Goal: Check status: Check status

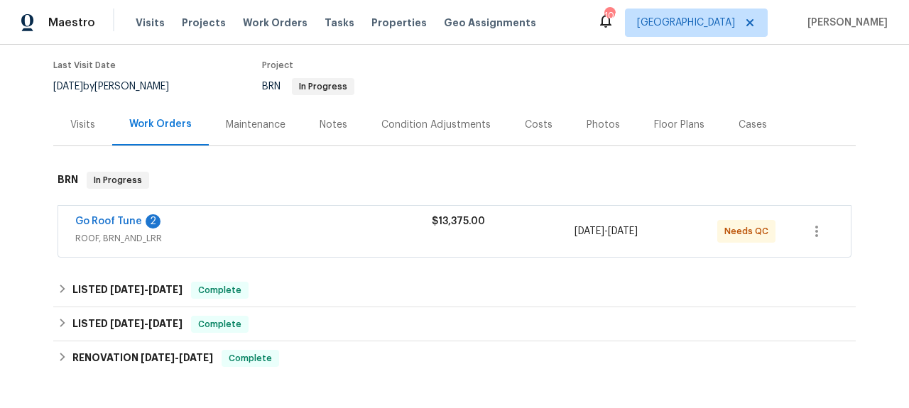
scroll to position [170, 0]
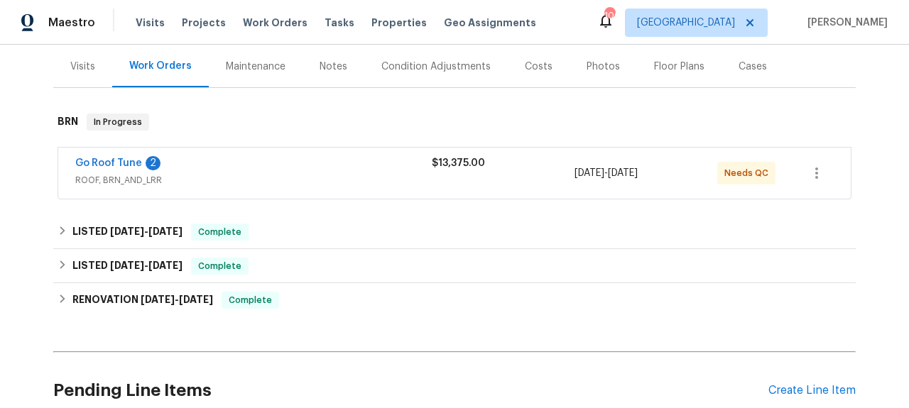
click at [114, 168] on span "Go Roof Tune" at bounding box center [108, 163] width 67 height 14
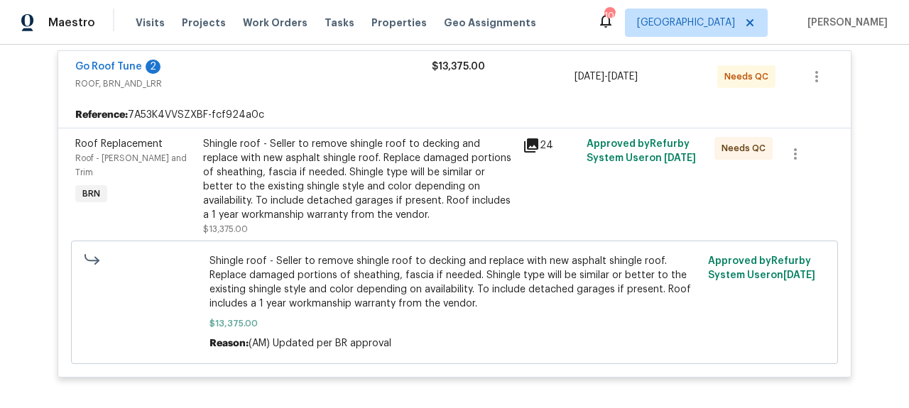
scroll to position [297, 0]
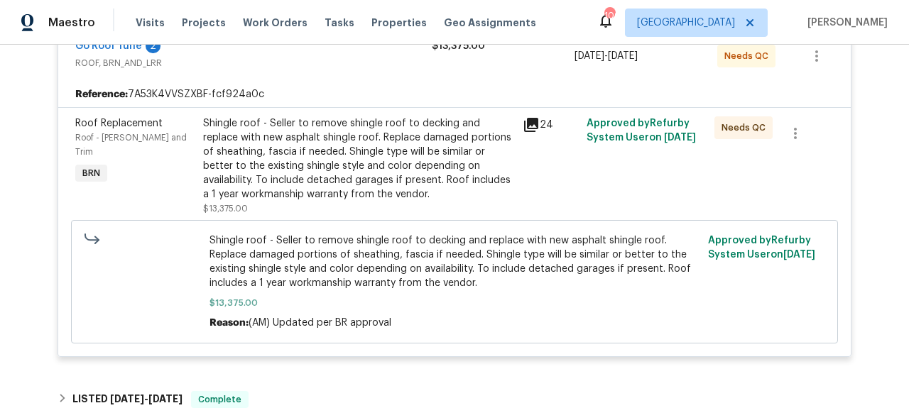
click at [528, 124] on icon at bounding box center [531, 124] width 17 height 17
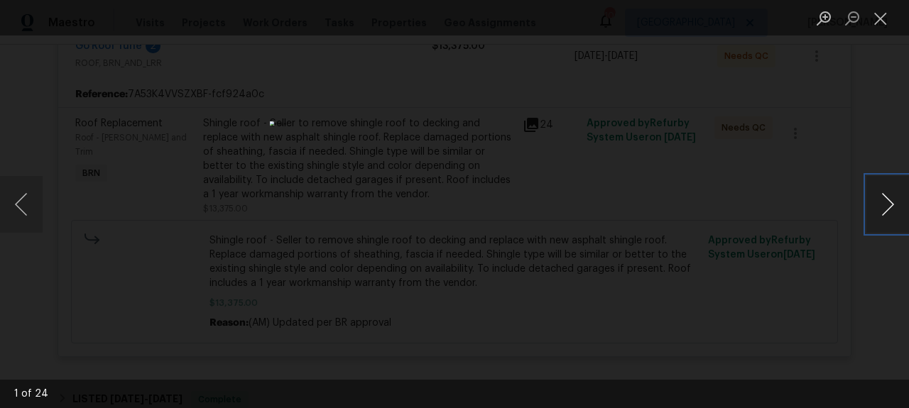
click at [880, 198] on button "Next image" at bounding box center [887, 204] width 43 height 57
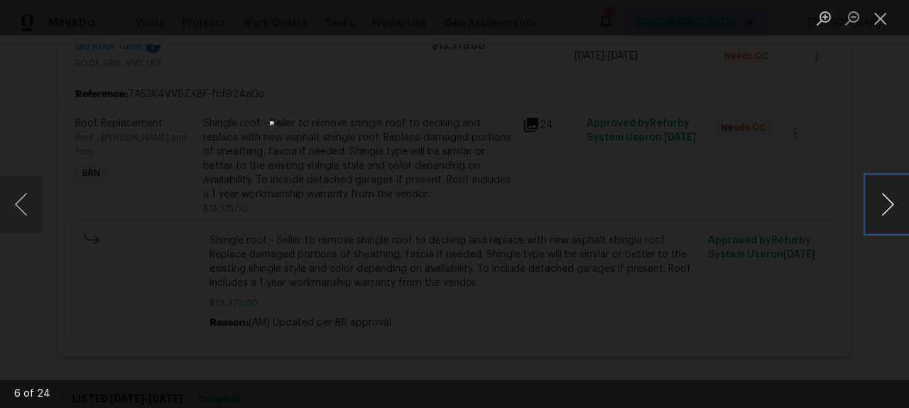
click at [880, 198] on button "Next image" at bounding box center [887, 204] width 43 height 57
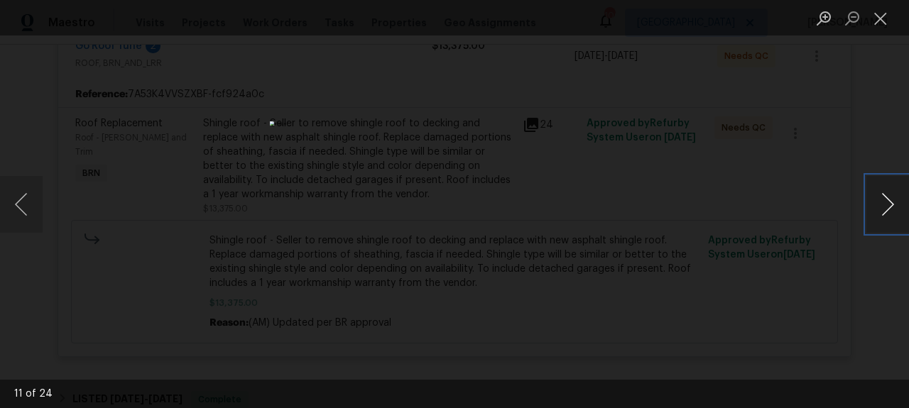
click at [880, 198] on button "Next image" at bounding box center [887, 204] width 43 height 57
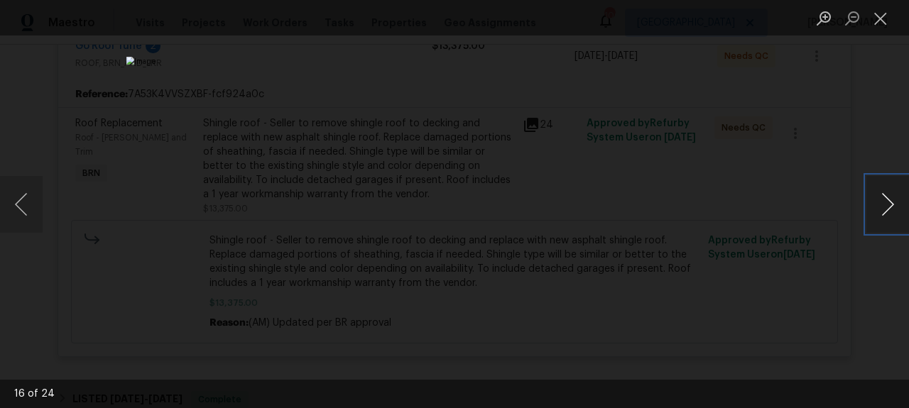
click at [880, 198] on button "Next image" at bounding box center [887, 204] width 43 height 57
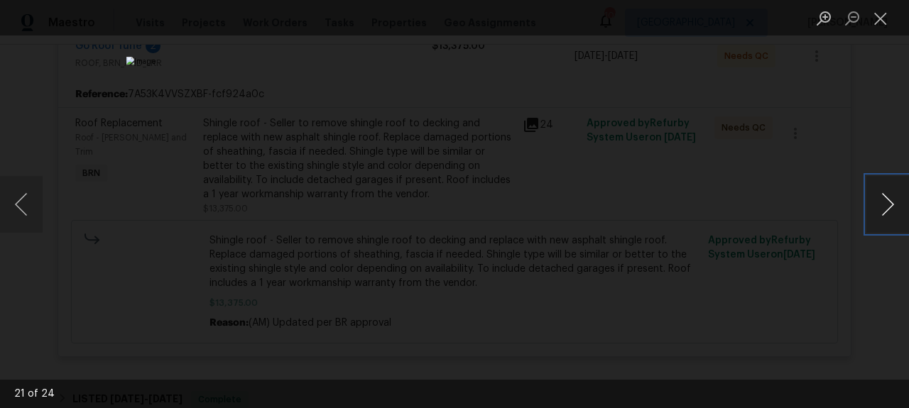
click at [880, 198] on button "Next image" at bounding box center [887, 204] width 43 height 57
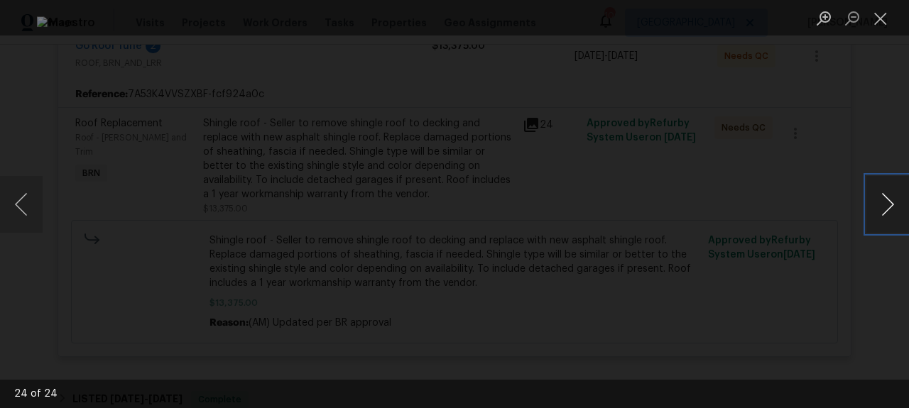
click at [880, 198] on button "Next image" at bounding box center [887, 204] width 43 height 57
click at [881, 21] on button "Close lightbox" at bounding box center [880, 18] width 28 height 25
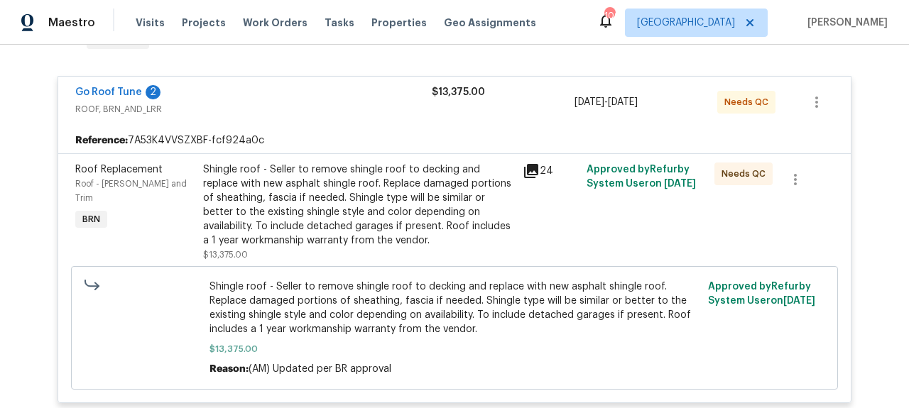
scroll to position [196, 0]
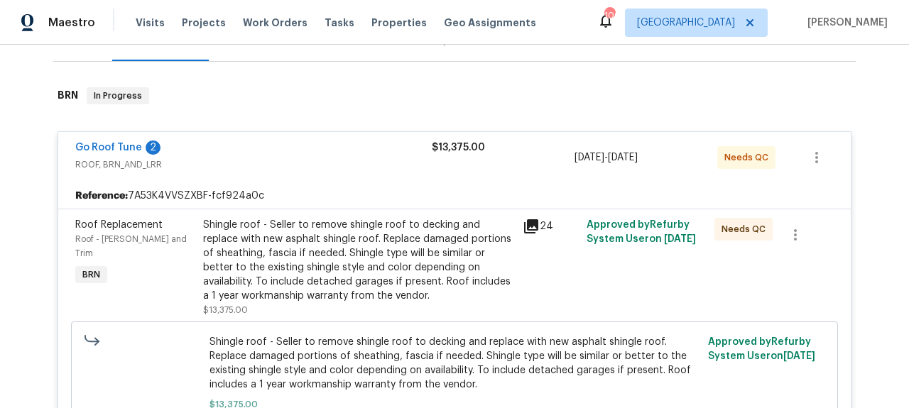
click at [125, 140] on div "Go Roof Tune 2 ROOF, BRN_AND_LRR $13,375.00 [DATE] - [DATE] Needs QC" at bounding box center [454, 157] width 792 height 51
click at [116, 140] on div "Go Roof Tune 2 ROOF, BRN_AND_LRR $13,375.00 [DATE] - [DATE] Needs QC" at bounding box center [454, 157] width 792 height 51
click at [118, 148] on link "Go Roof Tune" at bounding box center [108, 148] width 67 height 10
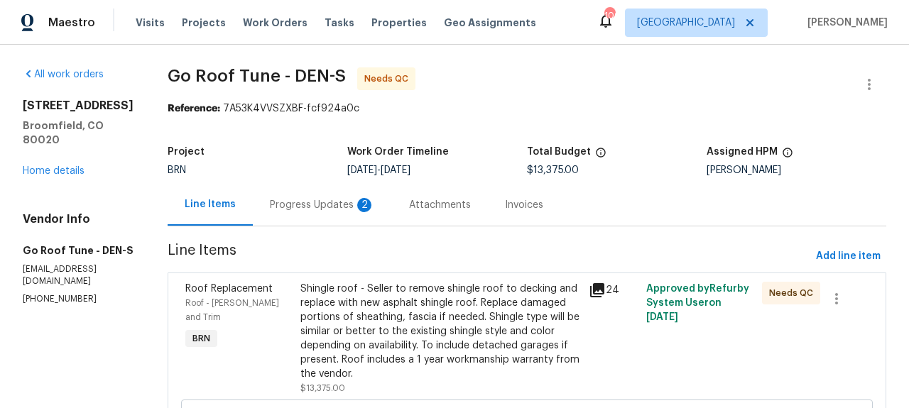
click at [537, 217] on div "Invoices" at bounding box center [524, 205] width 72 height 42
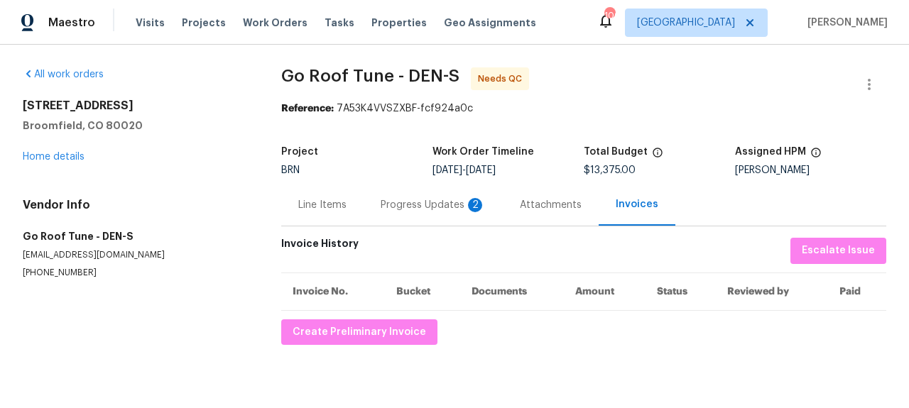
click at [435, 204] on div "Progress Updates 2" at bounding box center [433, 205] width 105 height 14
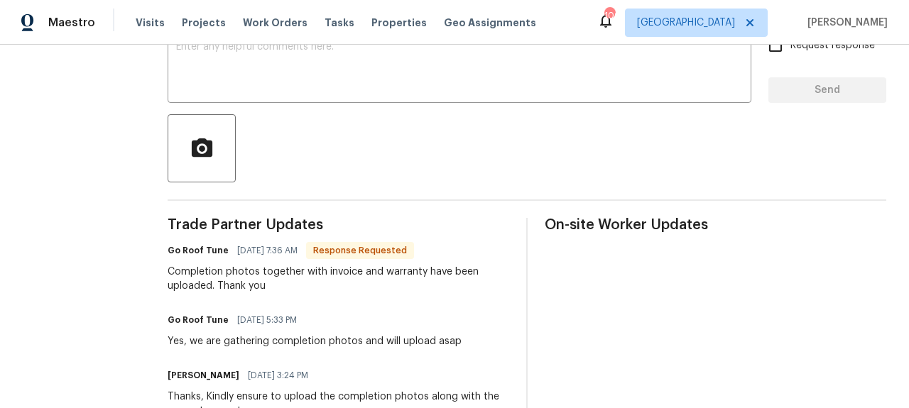
scroll to position [270, 0]
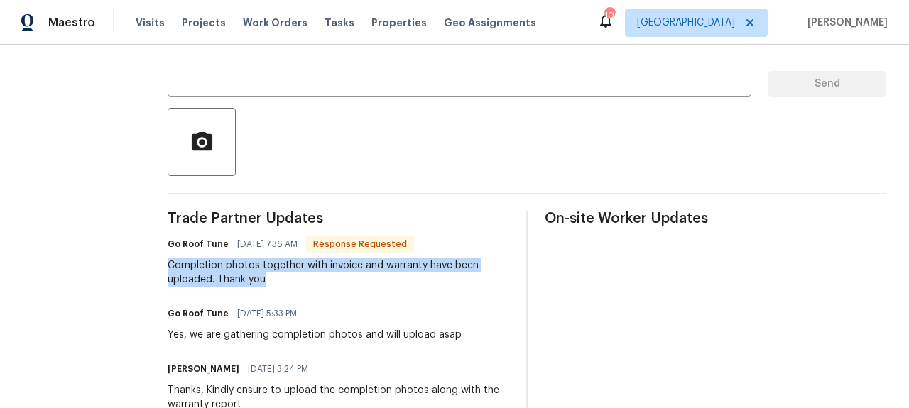
drag, startPoint x: 190, startPoint y: 268, endPoint x: 336, endPoint y: 277, distance: 146.5
click at [336, 277] on div "Completion photos together with invoice and warranty have been uploaded. Thank …" at bounding box center [338, 272] width 341 height 28
